Goal: Use online tool/utility: Utilize a website feature to perform a specific function

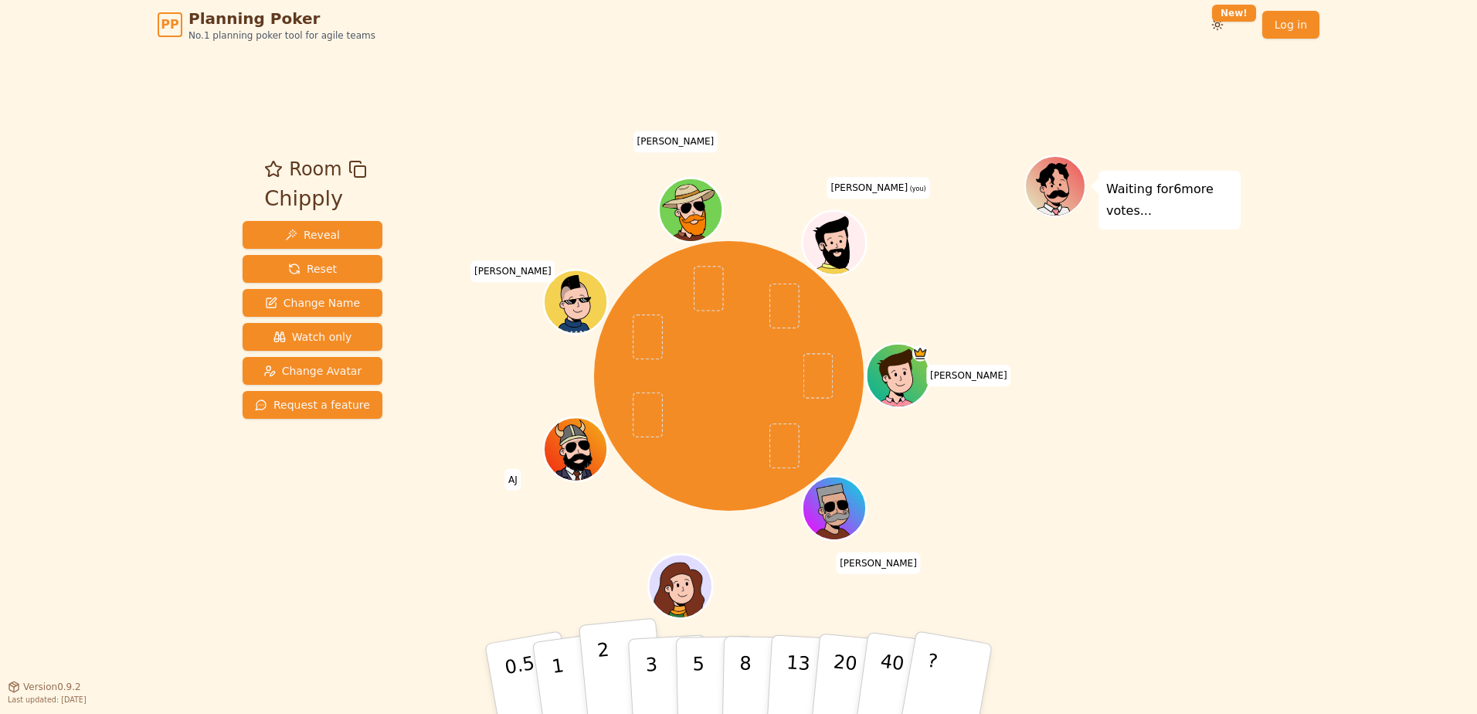
click at [623, 659] on button "2" at bounding box center [622, 679] width 88 height 123
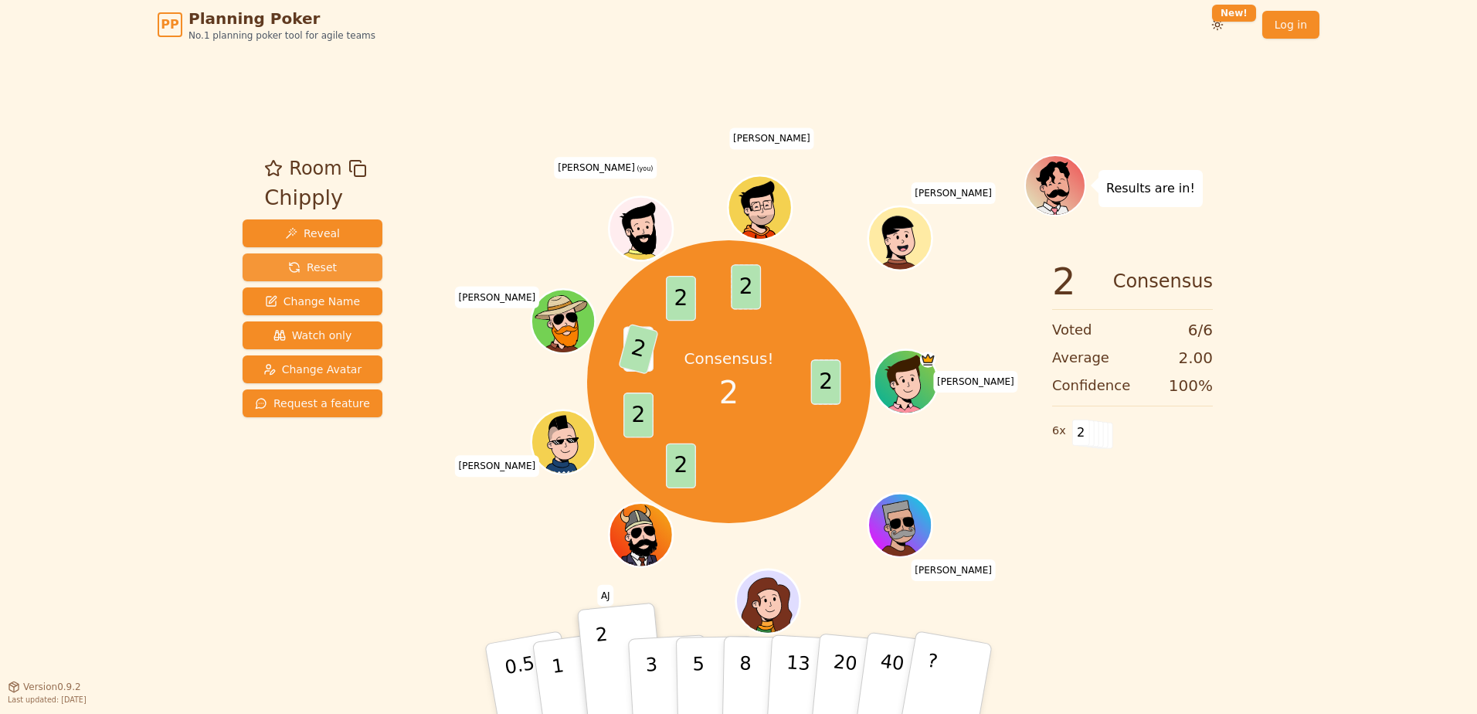
click at [302, 257] on button "Reset" at bounding box center [313, 267] width 140 height 28
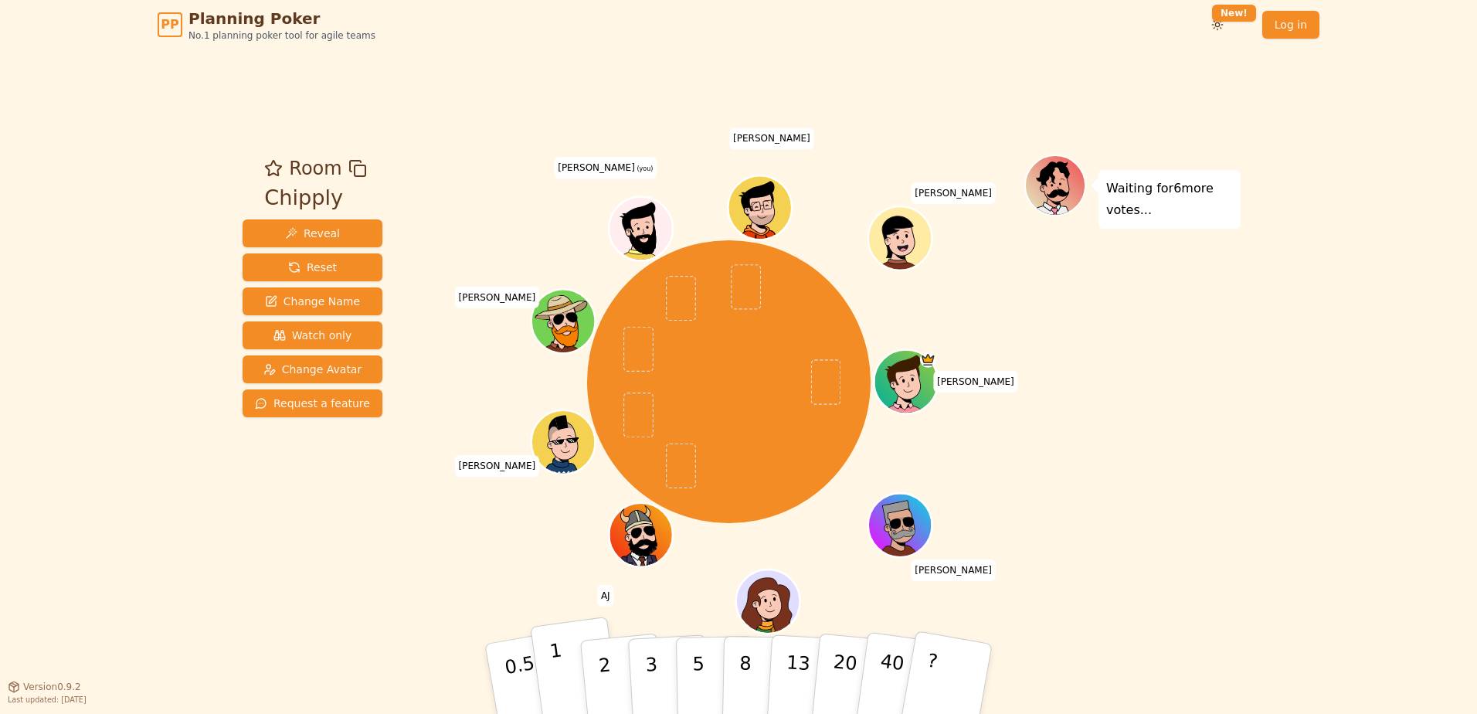
click at [549, 670] on button "1" at bounding box center [576, 678] width 92 height 125
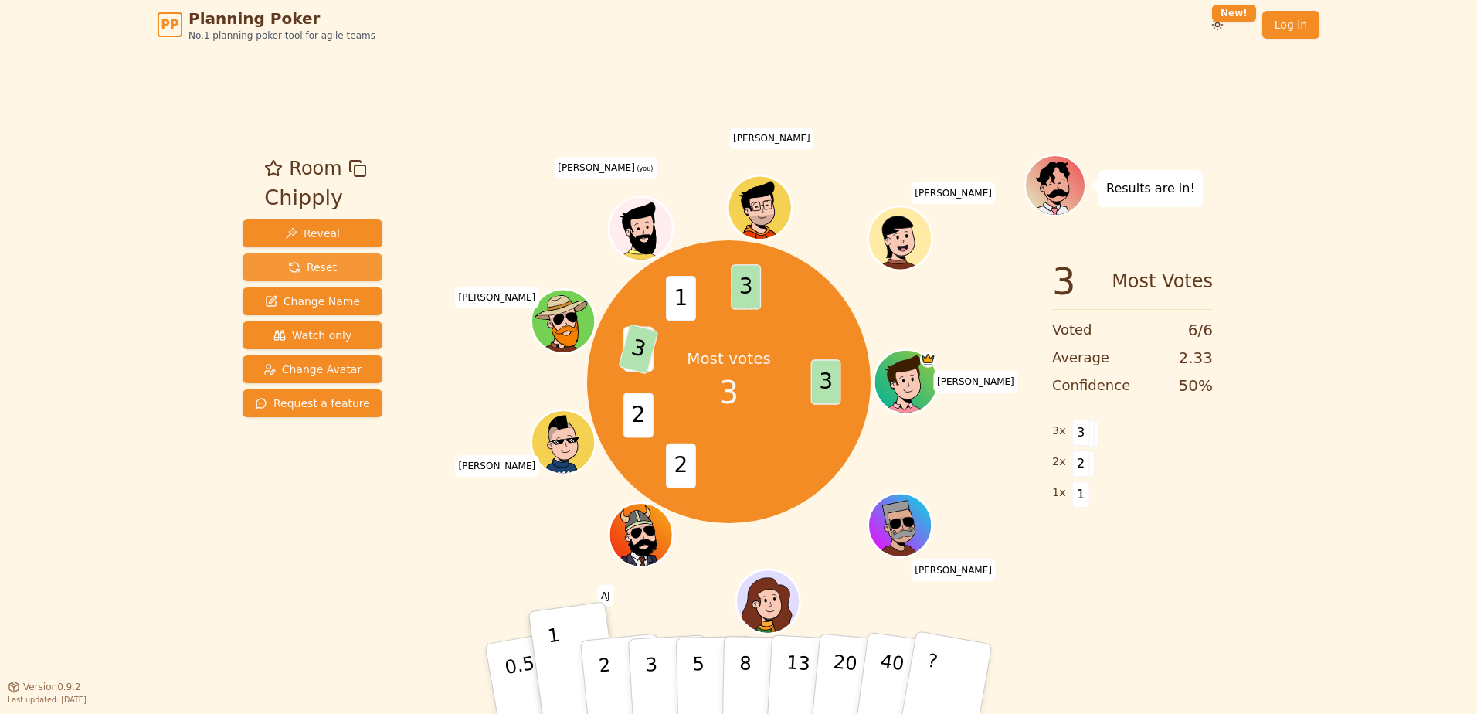
click at [273, 260] on button "Reset" at bounding box center [313, 267] width 140 height 28
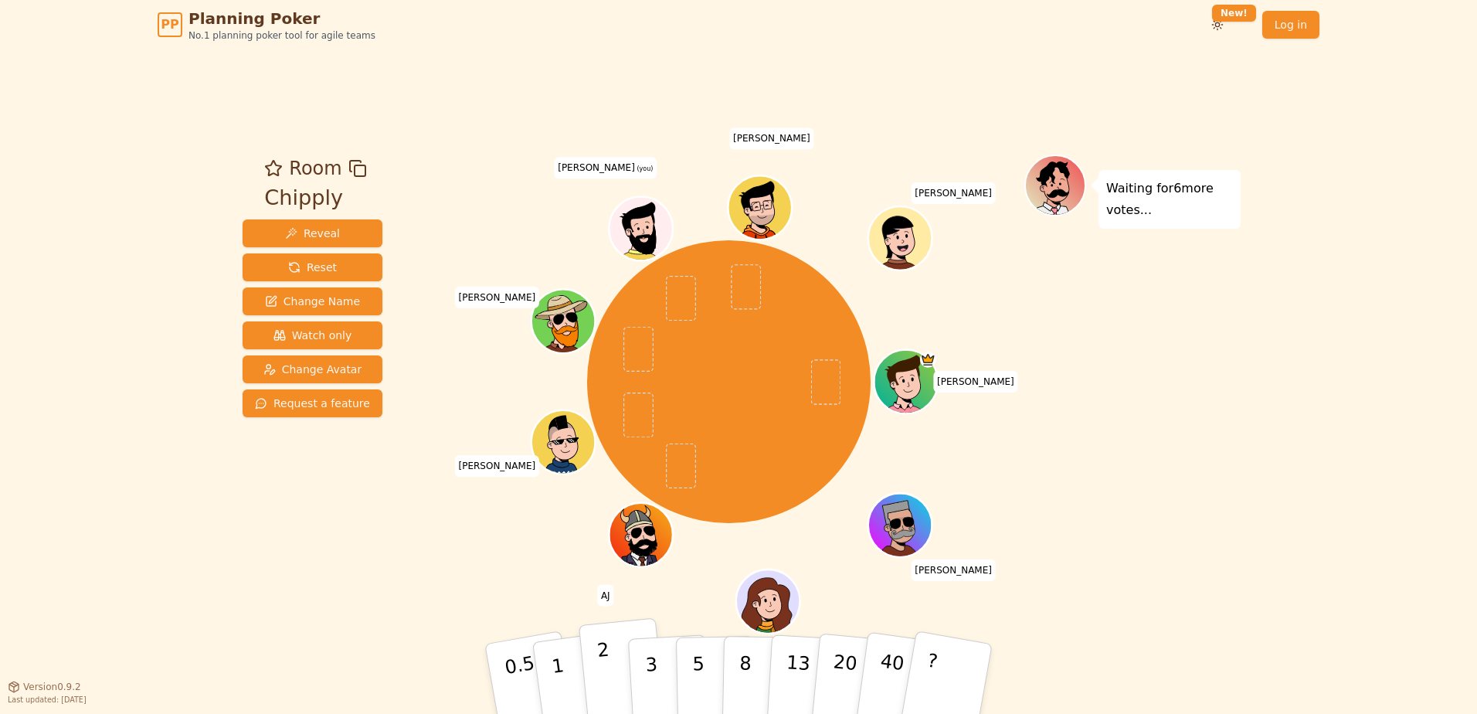
click at [608, 659] on button "2" at bounding box center [622, 679] width 88 height 123
click at [641, 687] on button "3" at bounding box center [669, 679] width 84 height 120
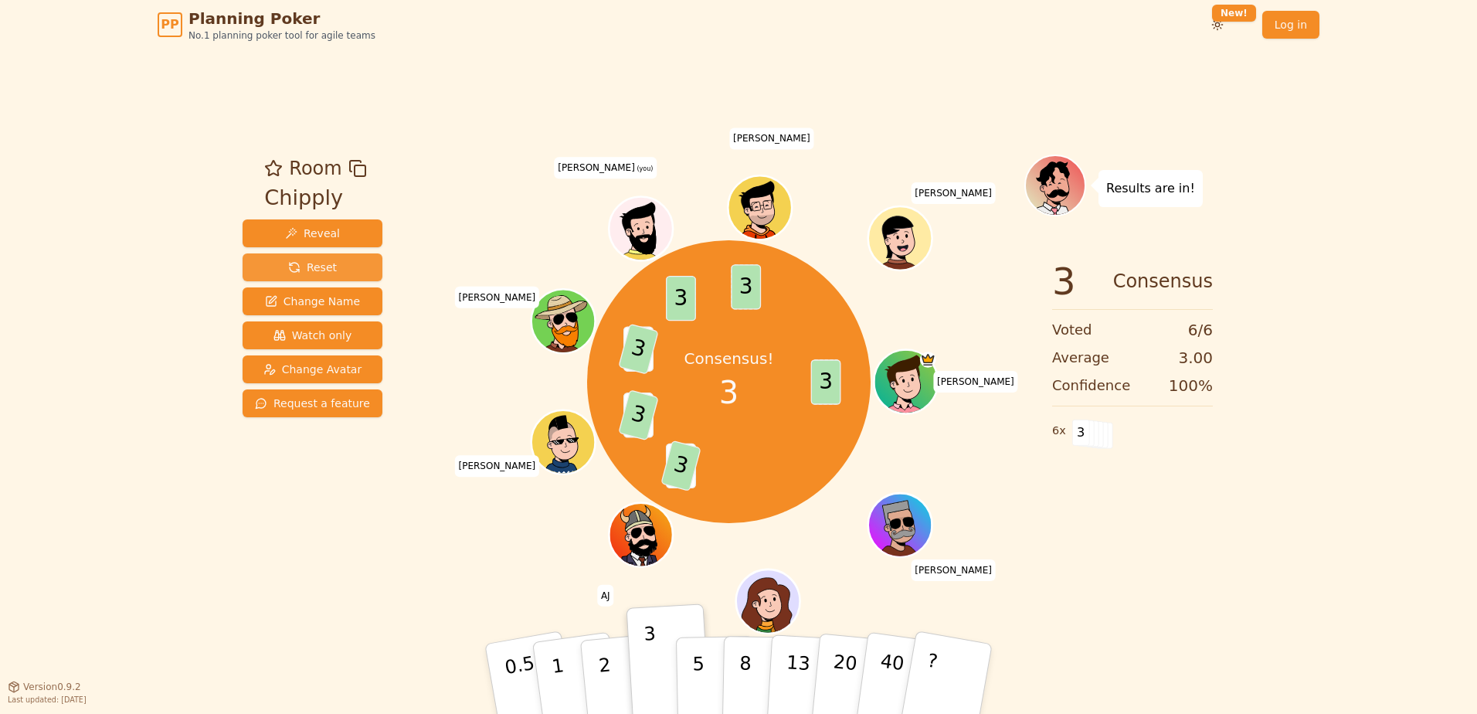
click at [317, 260] on span "Reset" at bounding box center [312, 267] width 49 height 15
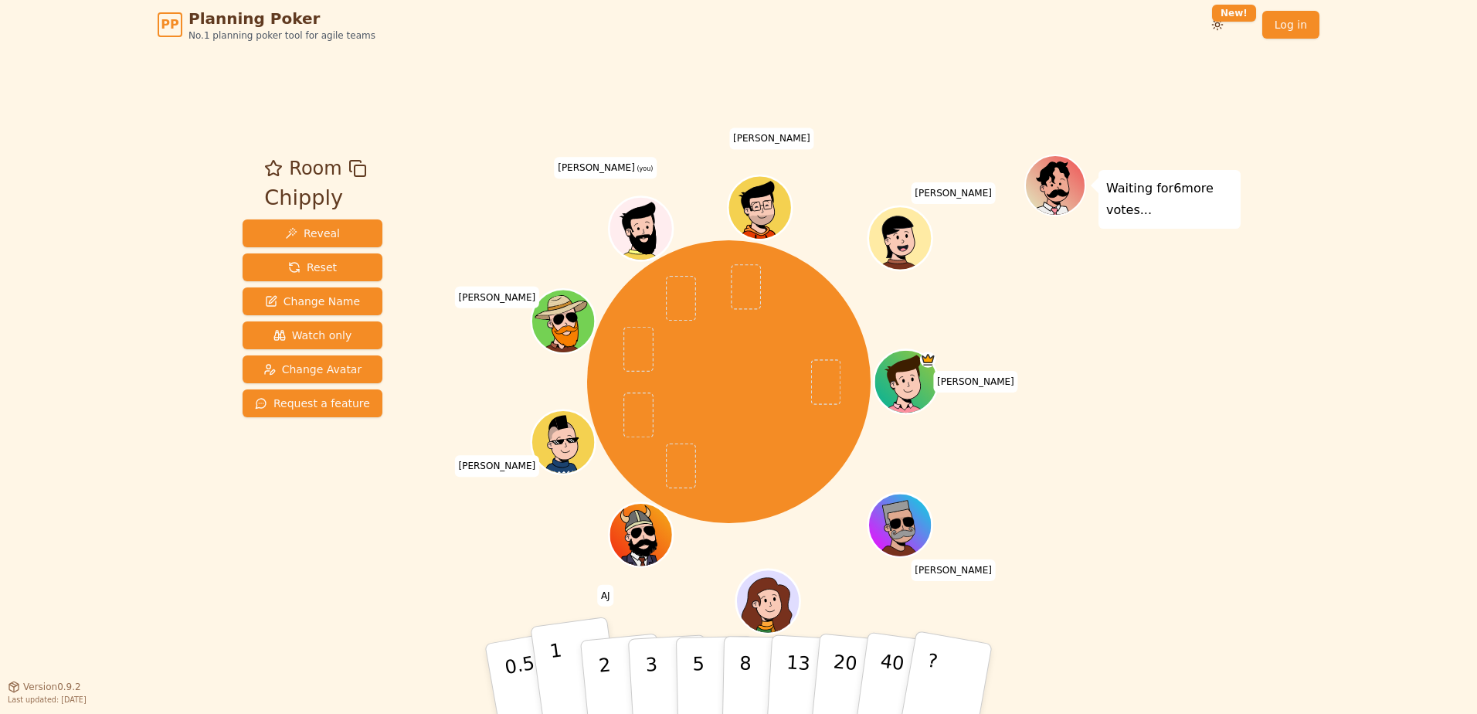
click at [575, 670] on button "1" at bounding box center [576, 678] width 92 height 125
click at [585, 663] on button "2" at bounding box center [622, 679] width 88 height 123
click at [592, 667] on button "2" at bounding box center [622, 679] width 88 height 123
click at [571, 666] on button "1" at bounding box center [576, 678] width 92 height 125
click at [574, 661] on button "1" at bounding box center [576, 678] width 92 height 125
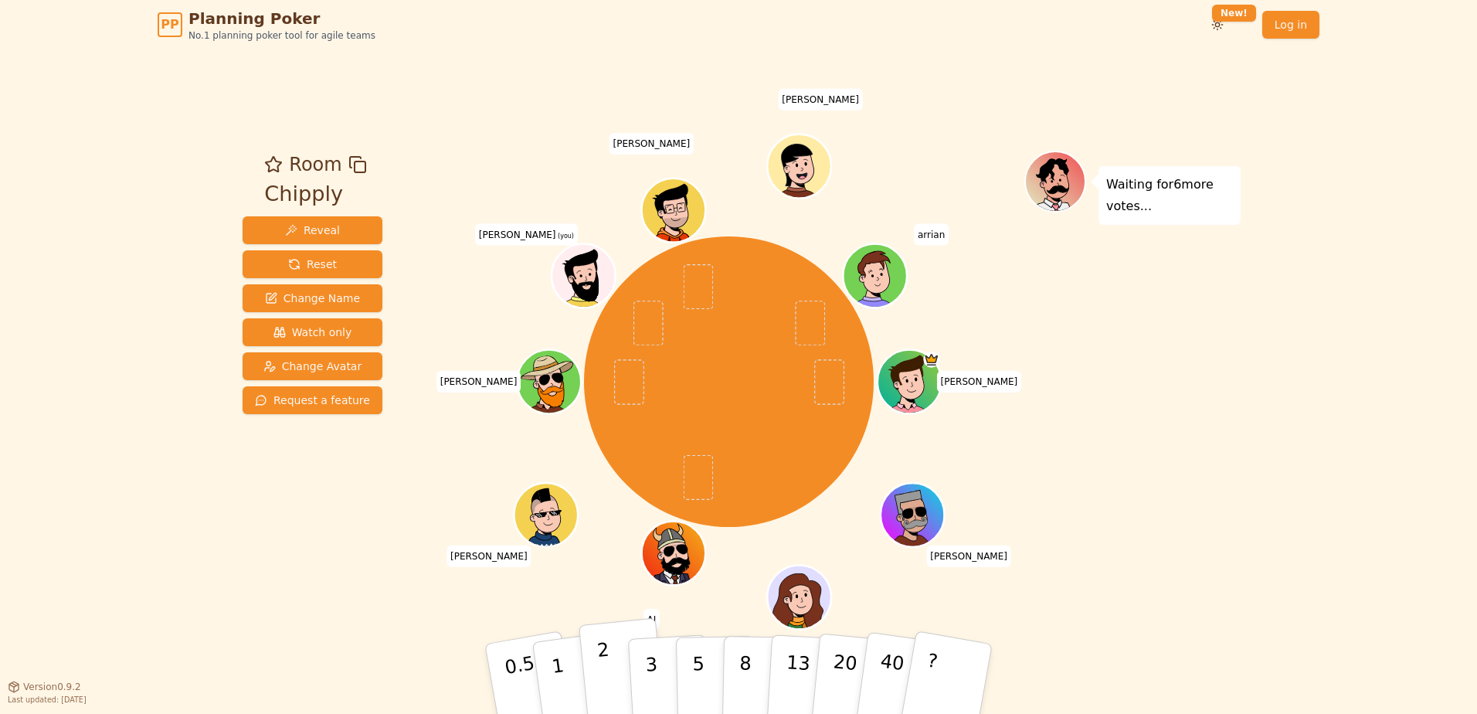
click at [593, 670] on button "2" at bounding box center [622, 679] width 88 height 123
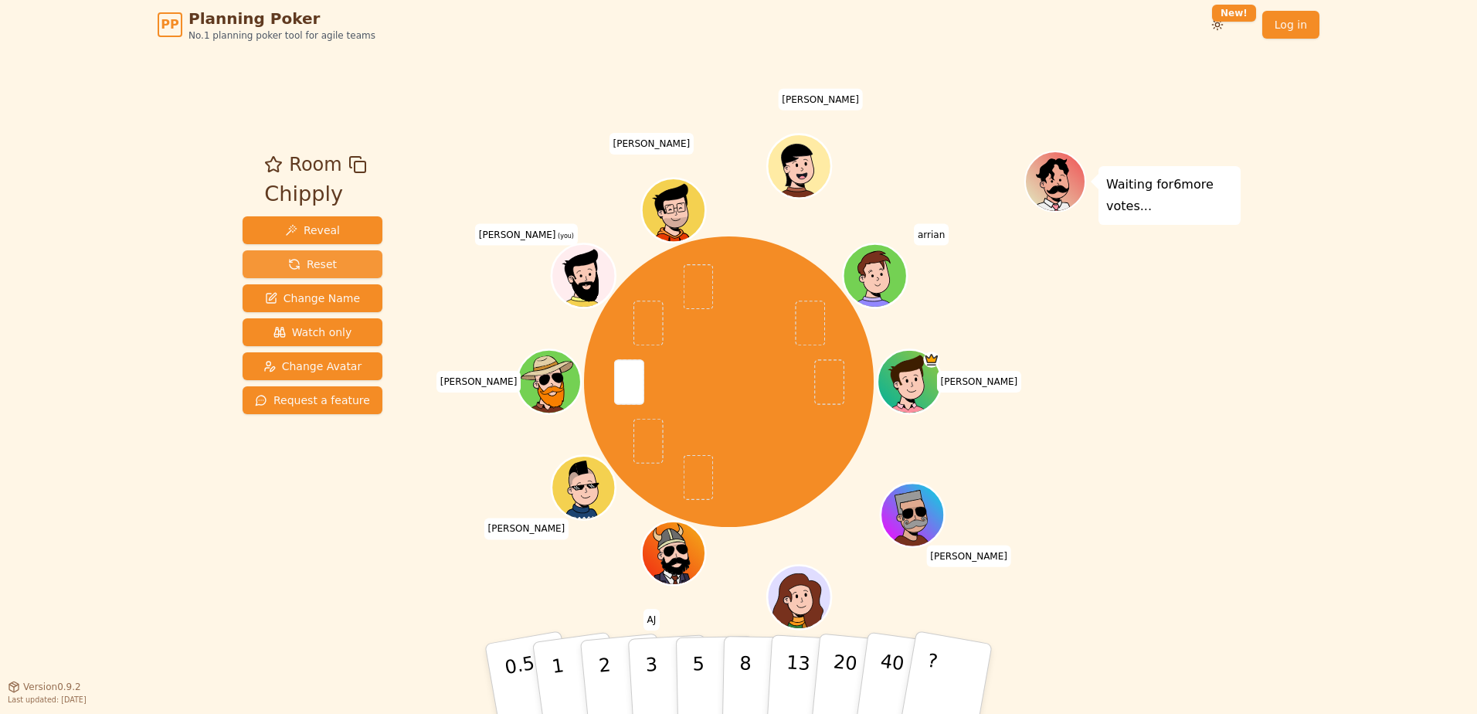
click at [272, 265] on button "Reset" at bounding box center [313, 264] width 140 height 28
click at [591, 692] on button "2" at bounding box center [622, 679] width 88 height 123
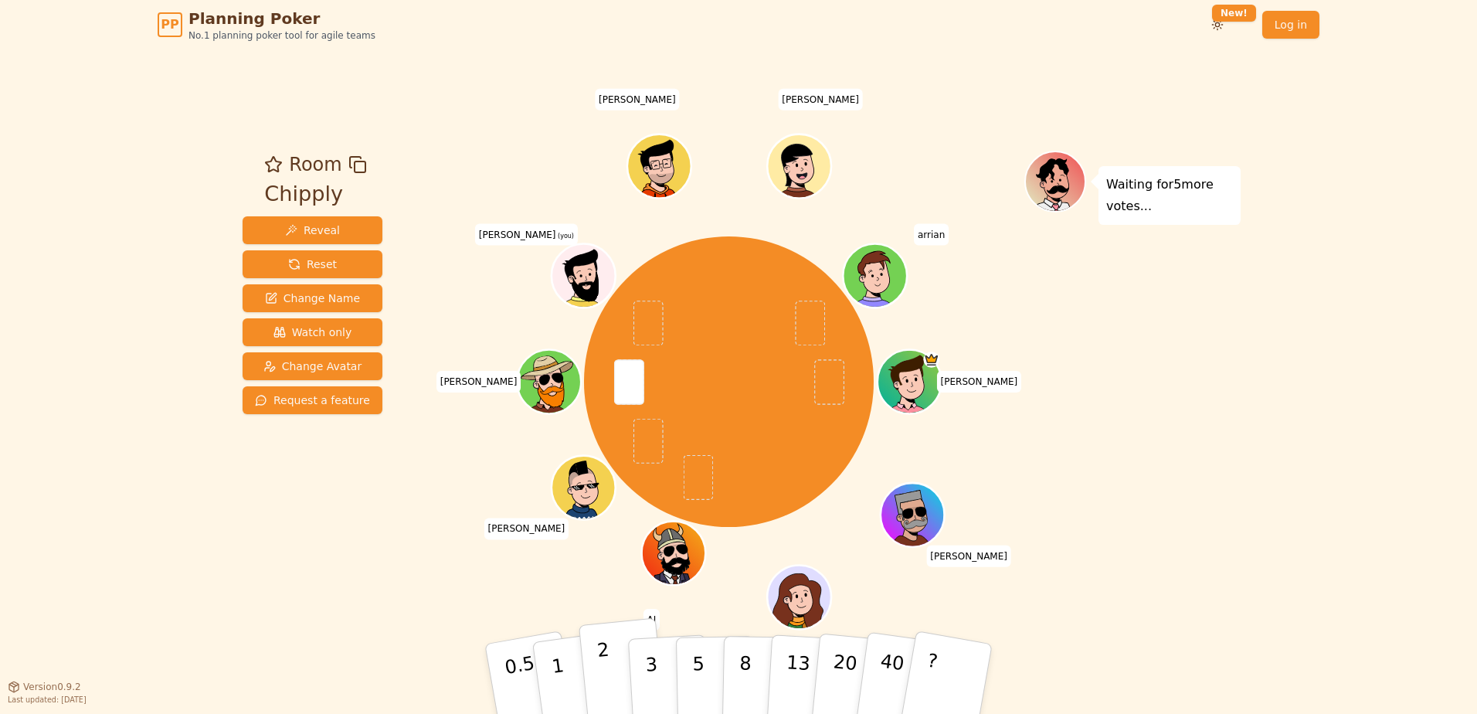
click at [595, 665] on button "2" at bounding box center [622, 679] width 88 height 123
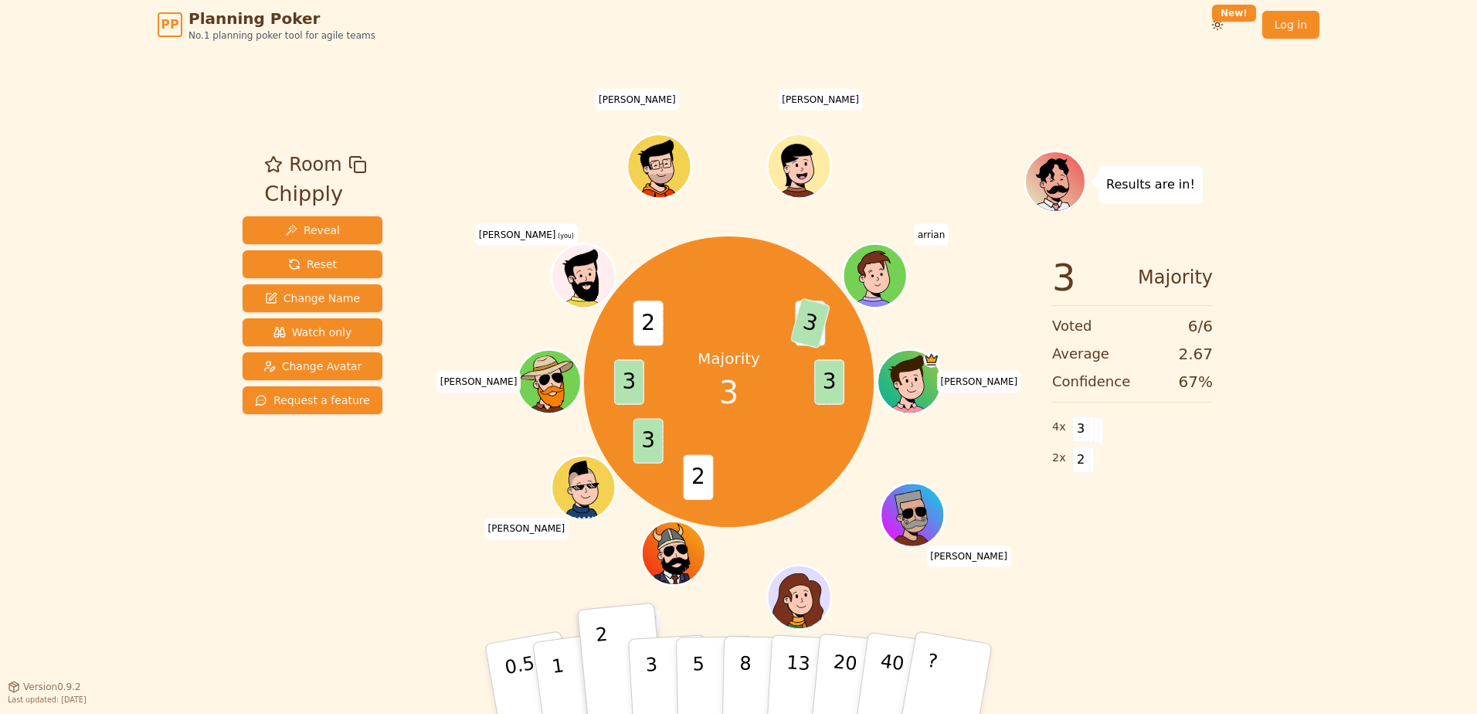
click at [1179, 482] on div "3 Majority Voted 6 / 6 Average 2.67 Confidence 67 % 4 x 3 2 x 2" at bounding box center [1132, 397] width 216 height 309
click at [658, 660] on button "3" at bounding box center [669, 679] width 84 height 120
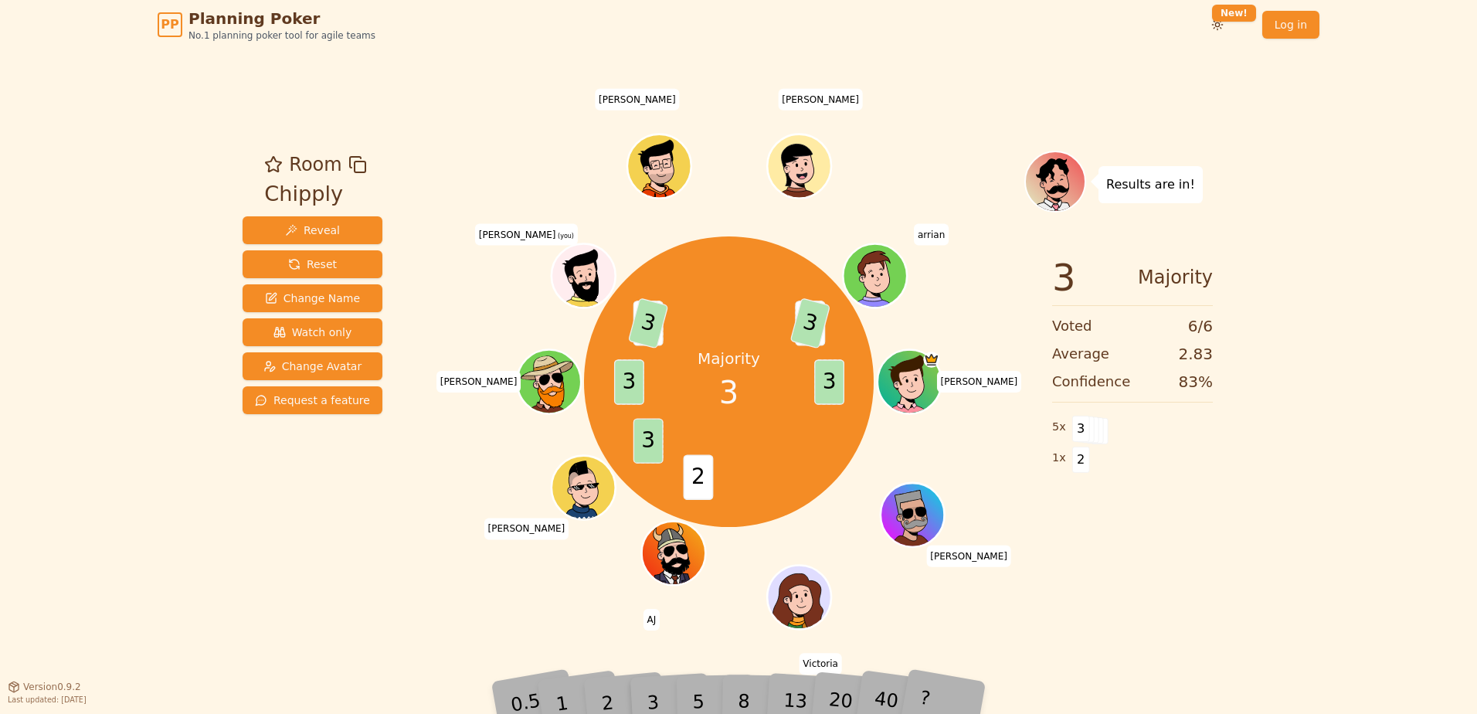
click at [1304, 550] on div "PP Planning Poker No.1 planning poker tool for agile teams Toggle theme New! Lo…" at bounding box center [738, 357] width 1477 height 714
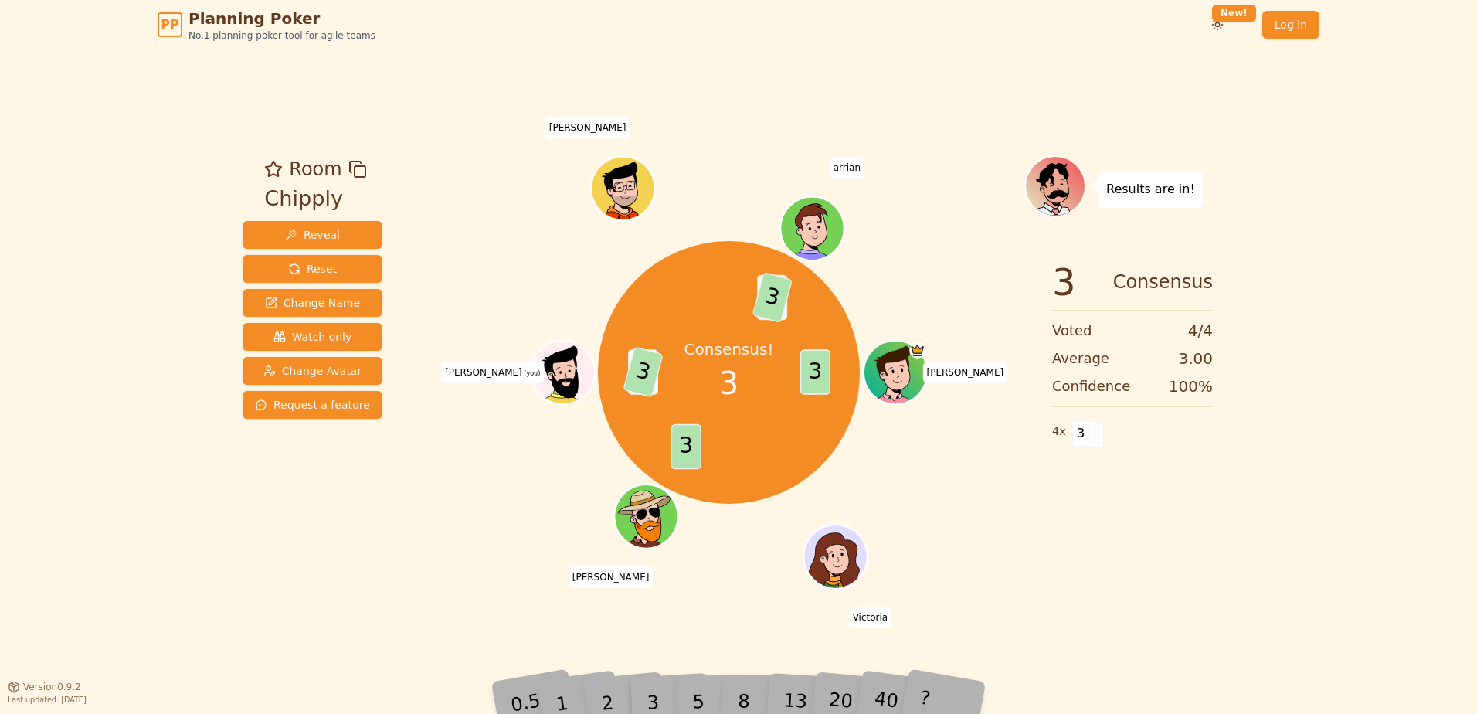
click at [186, 243] on div "PP Planning Poker No.1 planning poker tool for agile teams Toggle theme New! Lo…" at bounding box center [738, 357] width 1477 height 714
